Goal: Find specific page/section: Find specific page/section

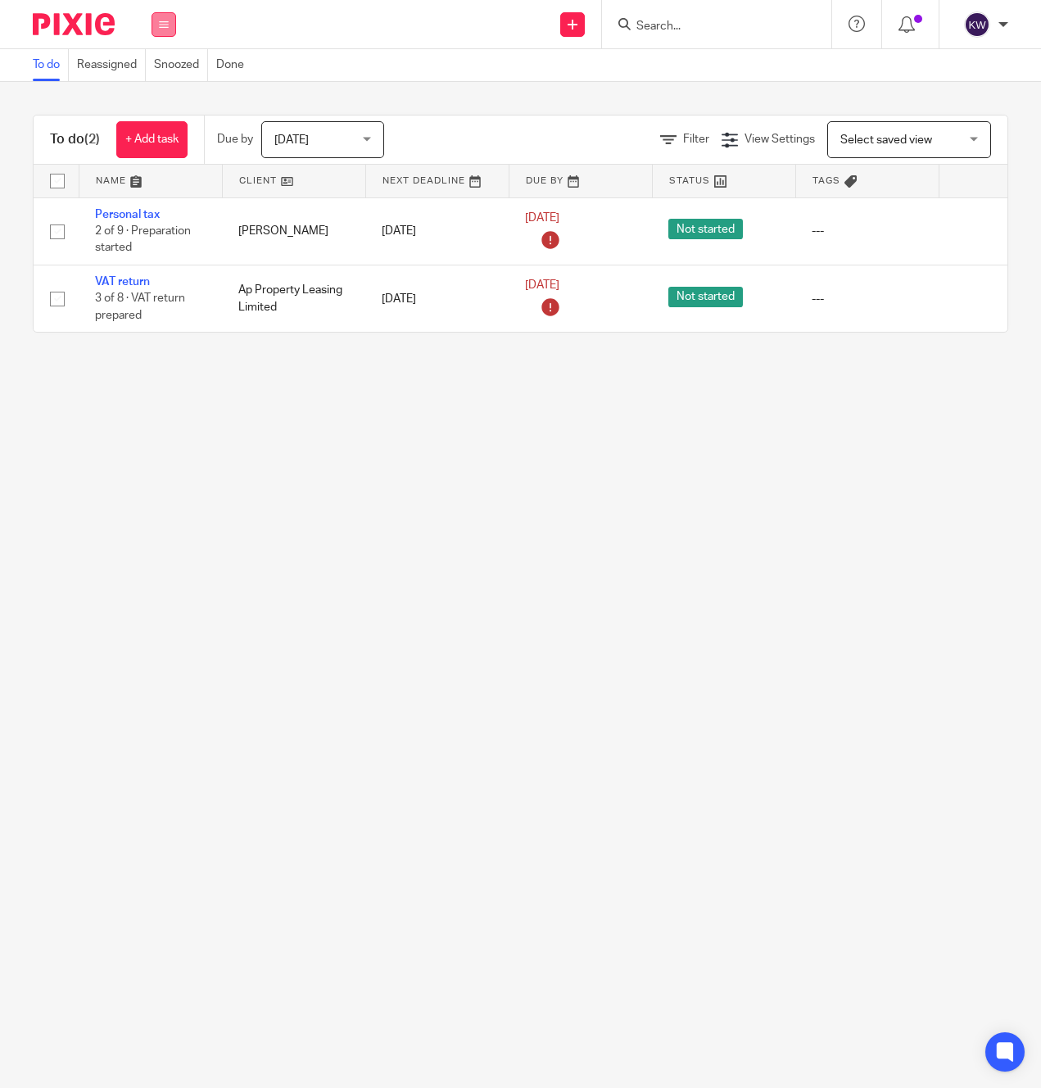
click at [169, 28] on button at bounding box center [164, 24] width 25 height 25
click at [170, 143] on li "Team" at bounding box center [163, 149] width 43 height 24
click at [169, 145] on li "Team" at bounding box center [163, 149] width 43 height 24
click at [158, 148] on link "Team" at bounding box center [155, 148] width 27 height 11
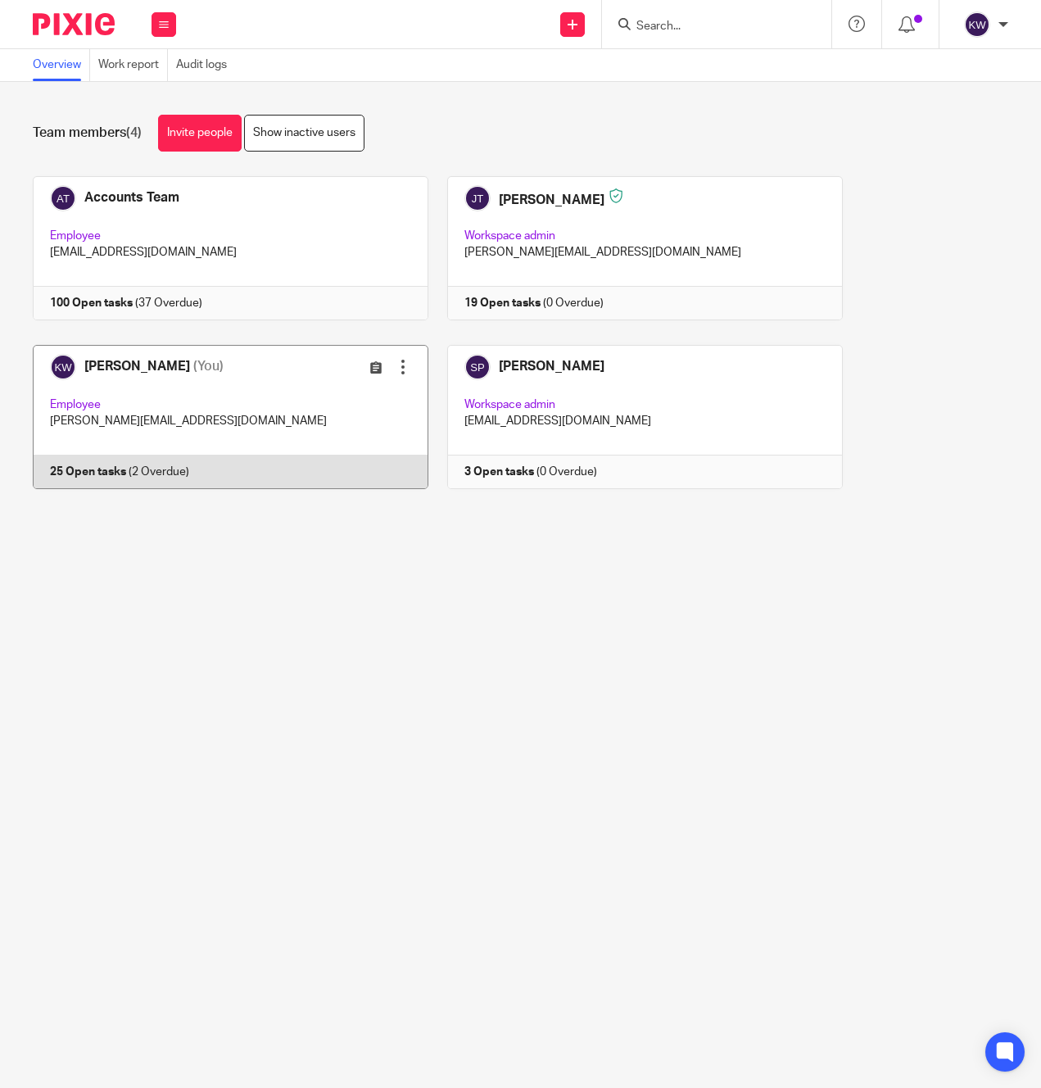
click at [278, 423] on link at bounding box center [221, 417] width 415 height 144
